Goal: Book appointment/travel/reservation

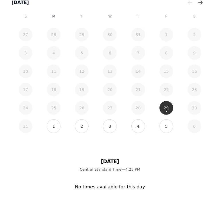
scroll to position [116, 0]
click at [161, 124] on button "5" at bounding box center [166, 126] width 14 height 14
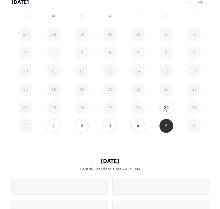
scroll to position [202, 0]
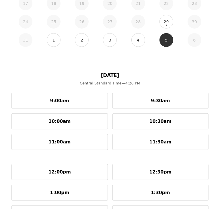
click at [111, 83] on span "Central Standard Time — 4:26 PM" at bounding box center [110, 83] width 61 height 5
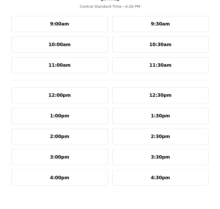
scroll to position [279, 0]
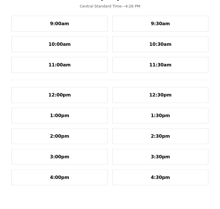
click at [71, 158] on button "3:00pm" at bounding box center [59, 157] width 96 height 16
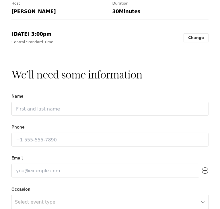
scroll to position [84, 0]
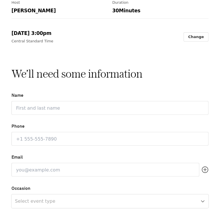
click at [48, 106] on input "Name" at bounding box center [109, 108] width 197 height 14
type input "[PERSON_NAME]"
type input "9144093512"
type input "[EMAIL_ADDRESS][DOMAIN_NAME]"
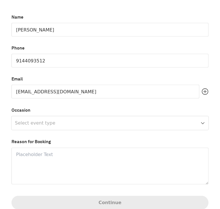
scroll to position [163, 0]
click at [59, 0] on html "Book Phone Call Call Call to learn more about The Pier Sixty Collection Host Sa…" at bounding box center [110, 0] width 220 height 0
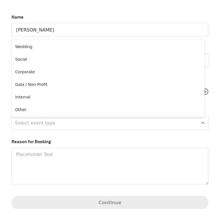
select select "WEDDING"
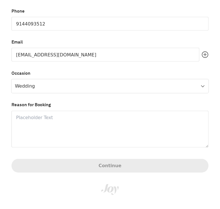
scroll to position [200, 0]
click at [53, 126] on textarea at bounding box center [109, 129] width 197 height 37
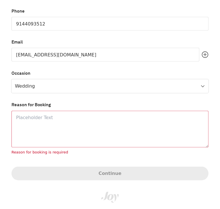
click at [43, 131] on textarea at bounding box center [109, 129] width 197 height 37
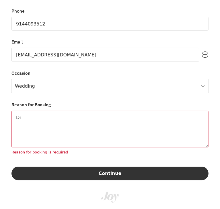
type textarea "D"
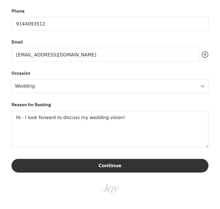
click at [72, 117] on textarea "Hi - I look forward to discuss my wedding vision!" at bounding box center [109, 129] width 197 height 37
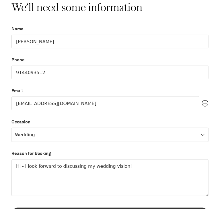
scroll to position [234, 0]
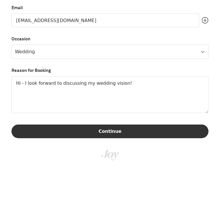
type textarea "Hi - I look forward to discussing my wedding vision!"
click at [99, 137] on button "Continue" at bounding box center [109, 132] width 197 height 14
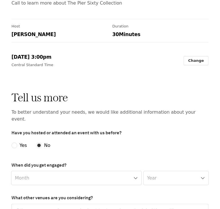
scroll to position [92, 0]
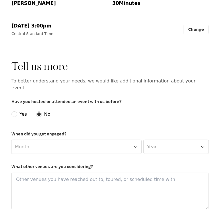
click at [39, 0] on html "Book Phone Call Call Call to learn more about The Pier Sixty Collection Host Sa…" at bounding box center [110, 0] width 220 height 0
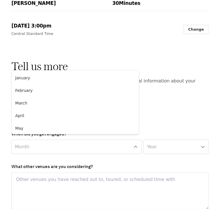
select select "04"
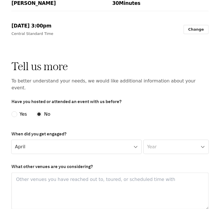
click at [155, 0] on html "Book Phone Call Call Call to learn more about The Pier Sixty Collection Host Sa…" at bounding box center [110, 0] width 220 height 0
select select "2025"
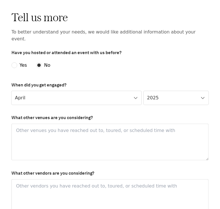
click at [122, 128] on textarea at bounding box center [109, 142] width 197 height 37
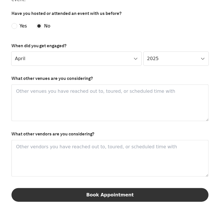
scroll to position [181, 0]
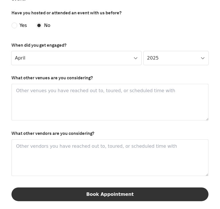
click at [112, 143] on textarea at bounding box center [109, 158] width 197 height 37
type textarea "N/A"
click at [92, 97] on textarea at bounding box center [109, 102] width 197 height 37
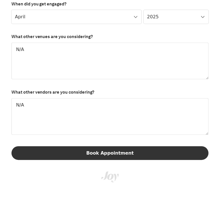
scroll to position [222, 0]
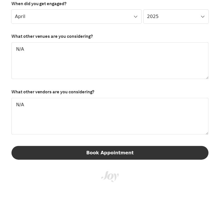
type textarea "N/A"
click at [105, 147] on button "Book Appointment" at bounding box center [109, 153] width 197 height 14
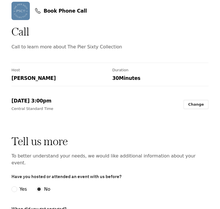
scroll to position [0, 0]
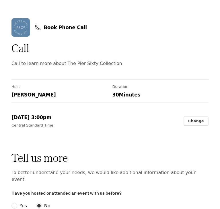
click at [68, 107] on div "Book Phone Call Call Call to learn more about The Pier Sixty Collection Host Sa…" at bounding box center [110, 73] width 220 height 133
click at [191, 122] on link "Change" at bounding box center [196, 121] width 25 height 9
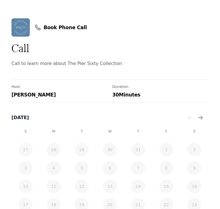
click at [60, 18] on div "Book Phone Call Call Call to learn more about The Pier Sixty Collection Host [P…" at bounding box center [110, 135] width 220 height 256
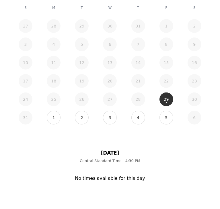
scroll to position [129, 0]
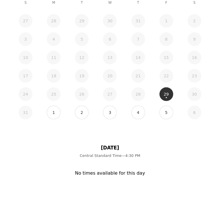
click at [165, 111] on button "5" at bounding box center [166, 113] width 14 height 14
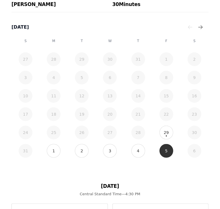
scroll to position [91, 0]
click at [136, 147] on button "4" at bounding box center [138, 151] width 14 height 14
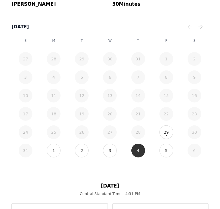
click at [161, 148] on button "5" at bounding box center [166, 151] width 14 height 14
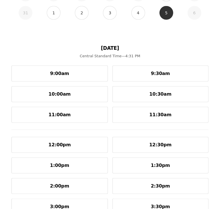
scroll to position [303, 0]
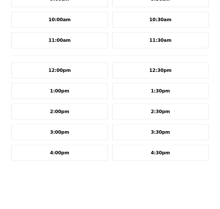
click at [79, 126] on button "3:00pm" at bounding box center [59, 132] width 96 height 16
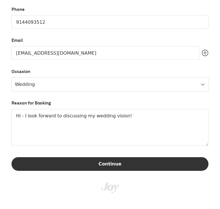
scroll to position [202, 0]
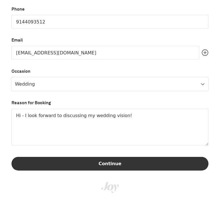
click at [79, 163] on button "Continue" at bounding box center [109, 164] width 197 height 14
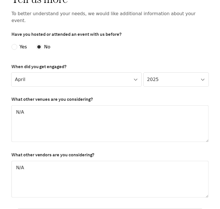
scroll to position [237, 0]
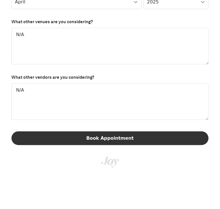
click at [94, 132] on button "Book Appointment" at bounding box center [109, 139] width 197 height 14
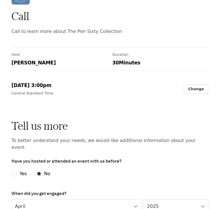
scroll to position [30, 0]
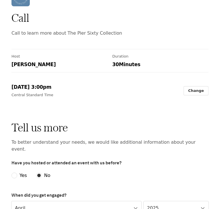
click at [127, 64] on div "30 Minutes" at bounding box center [160, 64] width 96 height 6
click at [196, 92] on link "Change" at bounding box center [196, 90] width 25 height 9
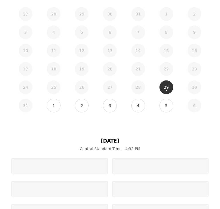
scroll to position [136, 0]
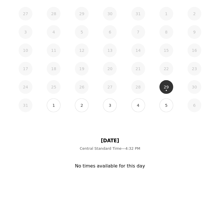
drag, startPoint x: 0, startPoint y: 0, endPoint x: 159, endPoint y: 104, distance: 190.6
click at [159, 104] on button "5" at bounding box center [166, 106] width 14 height 14
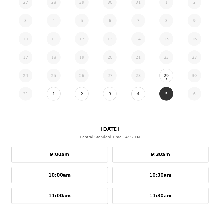
scroll to position [142, 0]
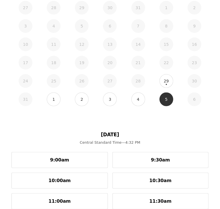
click at [60, 96] on div "1" at bounding box center [54, 99] width 28 height 18
click at [55, 97] on button "1" at bounding box center [54, 100] width 14 height 14
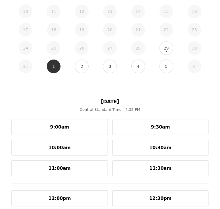
scroll to position [176, 0]
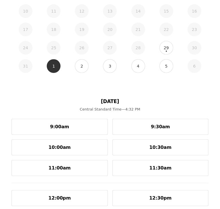
click at [106, 69] on button "3" at bounding box center [110, 66] width 14 height 14
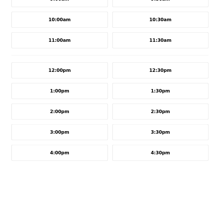
click at [151, 159] on button "4:30pm" at bounding box center [160, 153] width 96 height 16
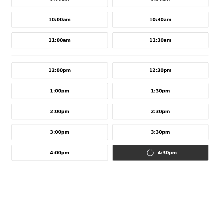
scroll to position [181, 0]
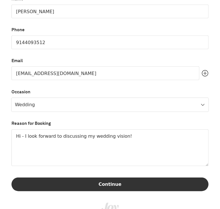
click at [151, 159] on textarea "Hi - I look forward to discussing my wedding vision!" at bounding box center [109, 148] width 197 height 37
click at [137, 184] on button "Continue" at bounding box center [109, 185] width 197 height 14
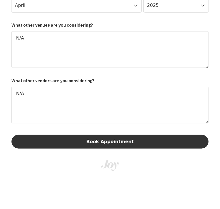
scroll to position [234, 0]
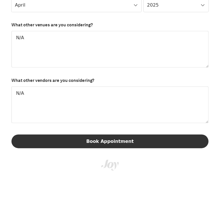
click at [138, 135] on button "Book Appointment" at bounding box center [109, 142] width 197 height 14
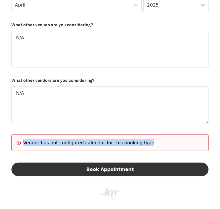
drag, startPoint x: 149, startPoint y: 137, endPoint x: 24, endPoint y: 134, distance: 125.1
click at [24, 140] on div "Vendor has not configured calendar for this booking type" at bounding box center [113, 143] width 180 height 7
copy div "Vendor has not configured calendar for this booking type"
